Goal: Task Accomplishment & Management: Manage account settings

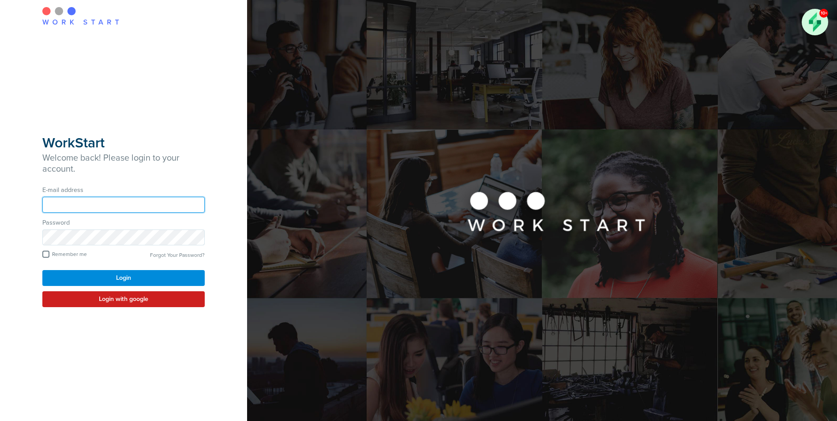
type input "**********"
click at [115, 277] on button "Login" at bounding box center [123, 278] width 162 height 16
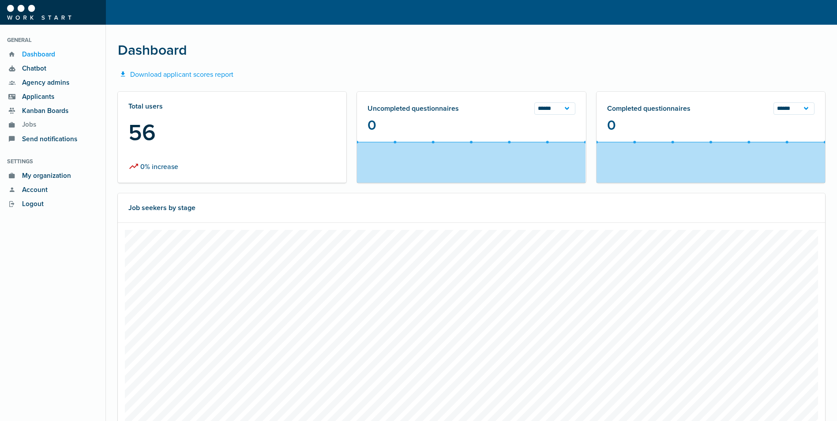
scroll to position [221, 504]
click at [33, 95] on span "Applicants" at bounding box center [35, 97] width 37 height 10
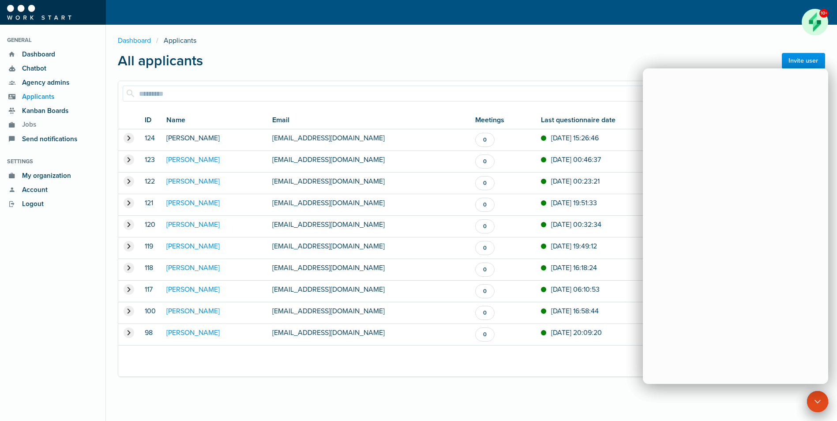
click at [188, 137] on link "[PERSON_NAME]" at bounding box center [192, 138] width 53 height 9
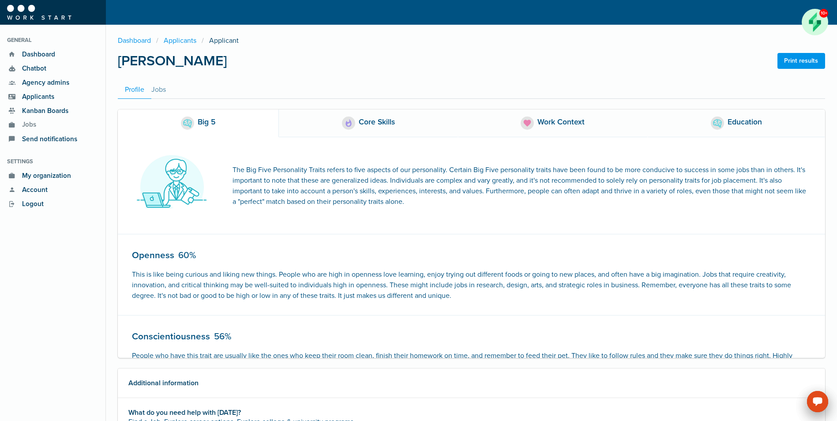
click at [738, 124] on div "Education" at bounding box center [744, 122] width 34 height 13
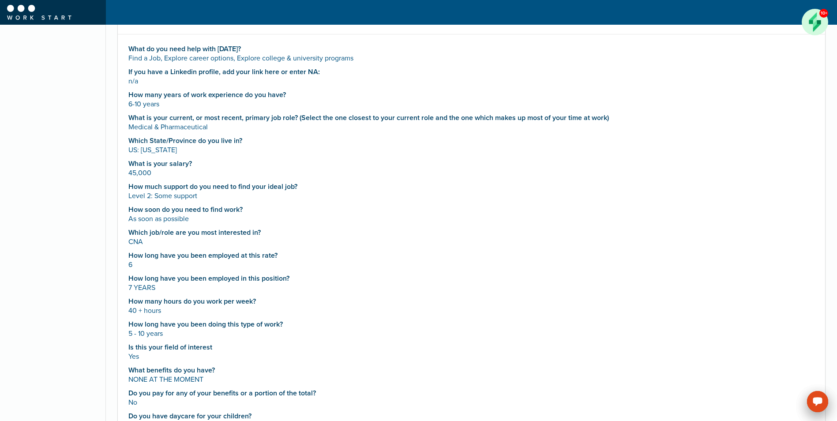
scroll to position [374, 0]
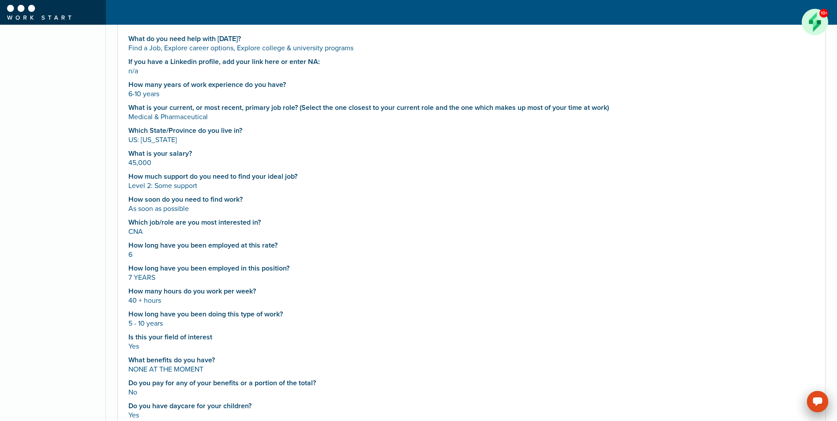
click at [432, 337] on h3 "Is this your field of interest" at bounding box center [471, 337] width 686 height 8
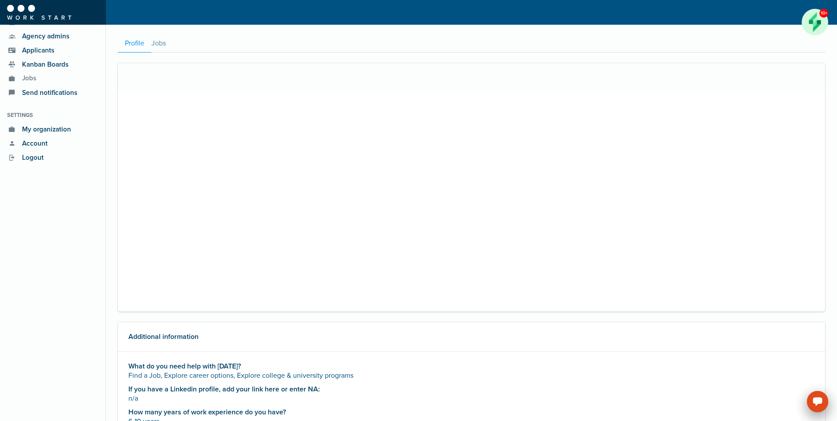
scroll to position [0, 0]
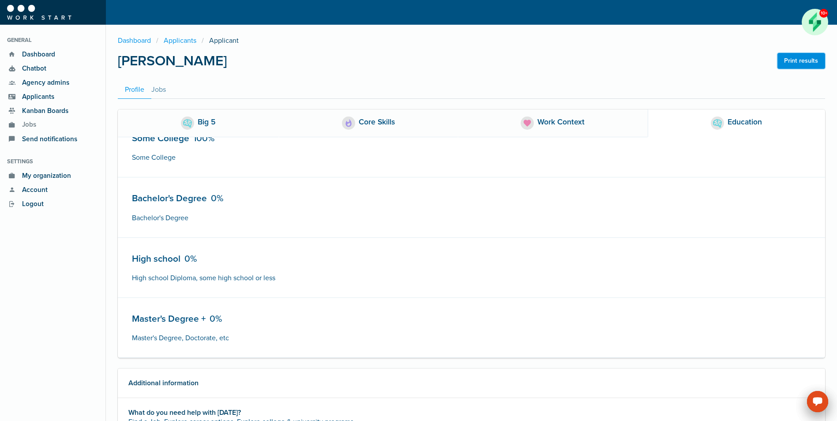
click at [789, 64] on link "Print results" at bounding box center [801, 61] width 48 height 16
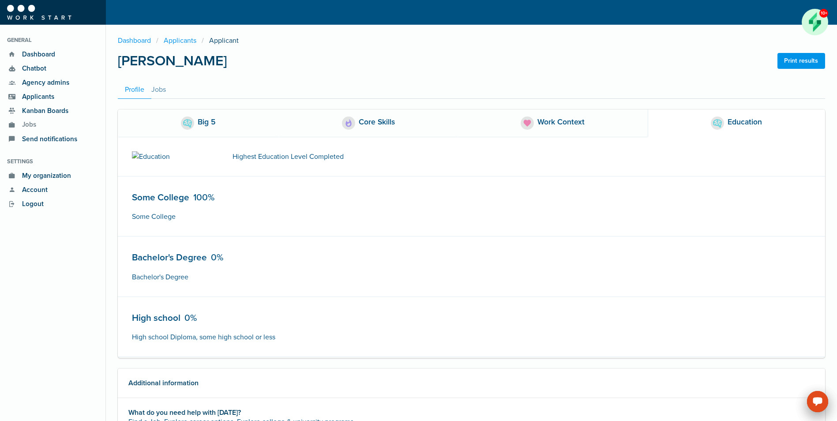
click at [214, 130] on div "Big 5" at bounding box center [207, 122] width 18 height 13
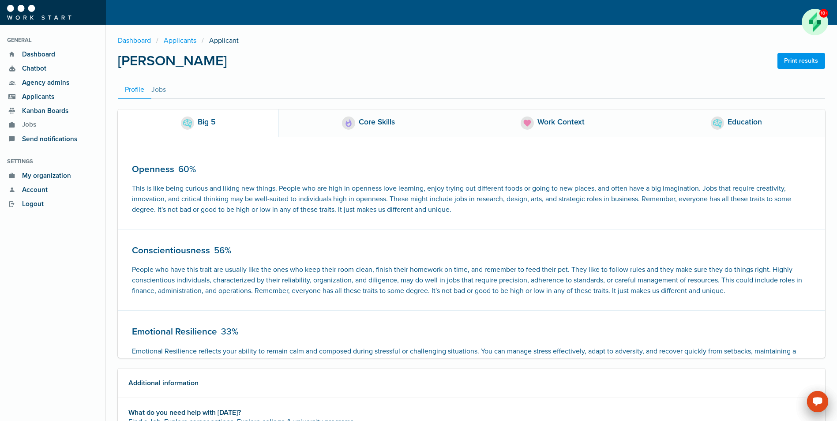
scroll to position [128, 0]
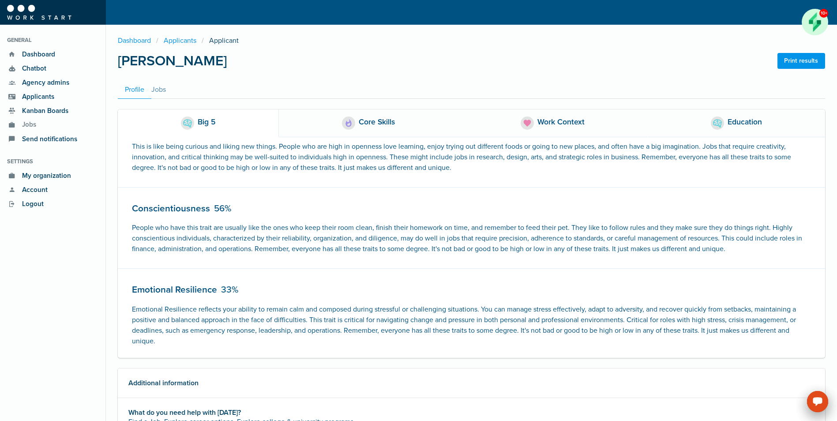
click at [557, 121] on div "Work Context" at bounding box center [560, 122] width 47 height 13
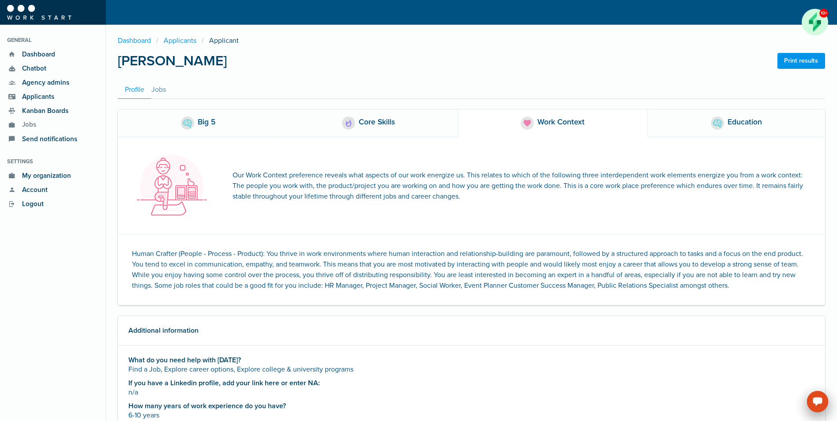
scroll to position [0, 0]
click at [746, 122] on div "Education" at bounding box center [744, 122] width 34 height 13
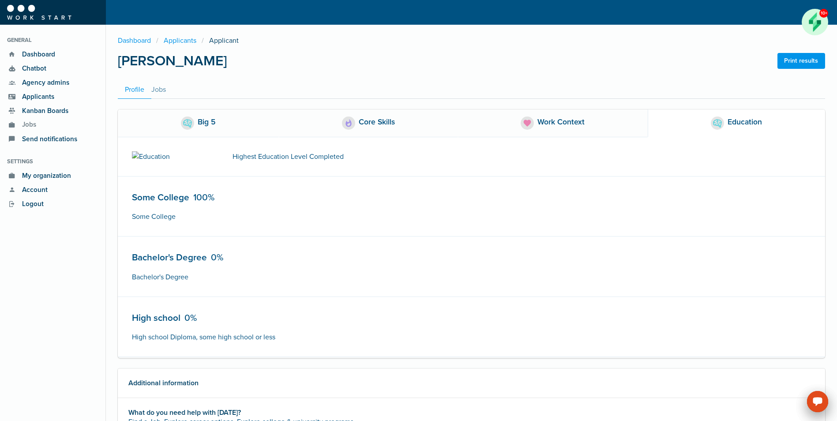
click at [550, 122] on div "Work Context" at bounding box center [560, 122] width 47 height 13
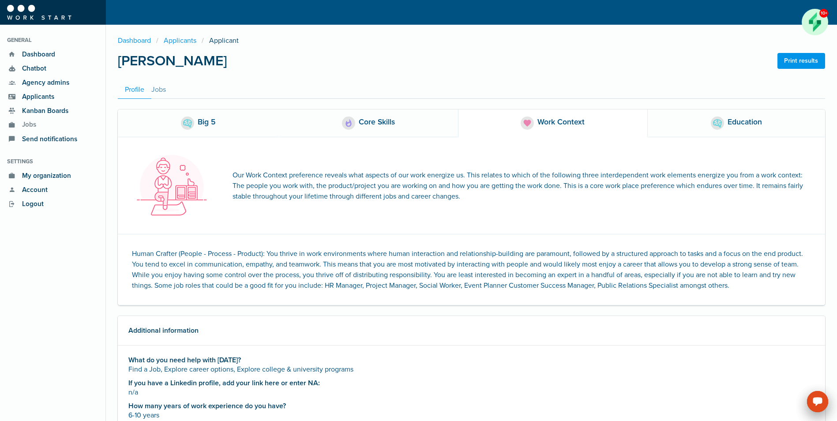
click at [361, 122] on div "Core Skills" at bounding box center [377, 122] width 36 height 13
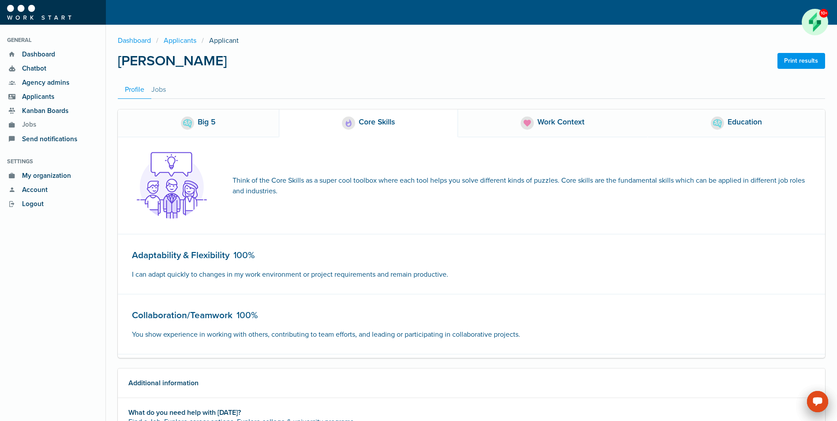
click at [30, 92] on span "Applicants" at bounding box center [35, 97] width 37 height 10
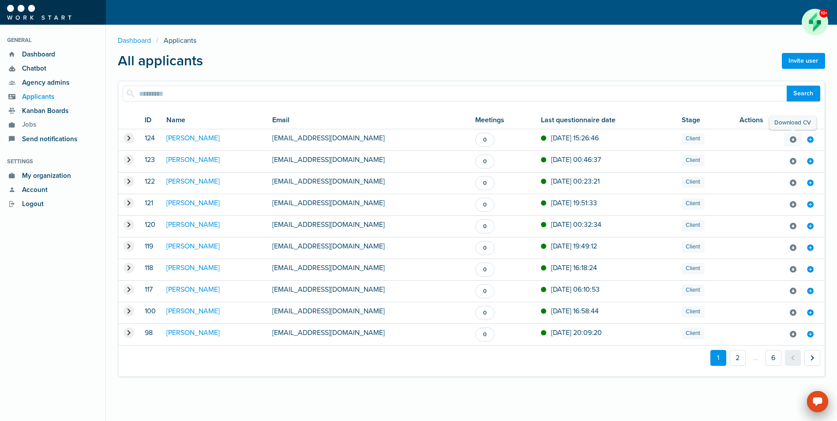
click at [792, 139] on icon at bounding box center [793, 140] width 8 height 13
